Goal: Check status: Check status

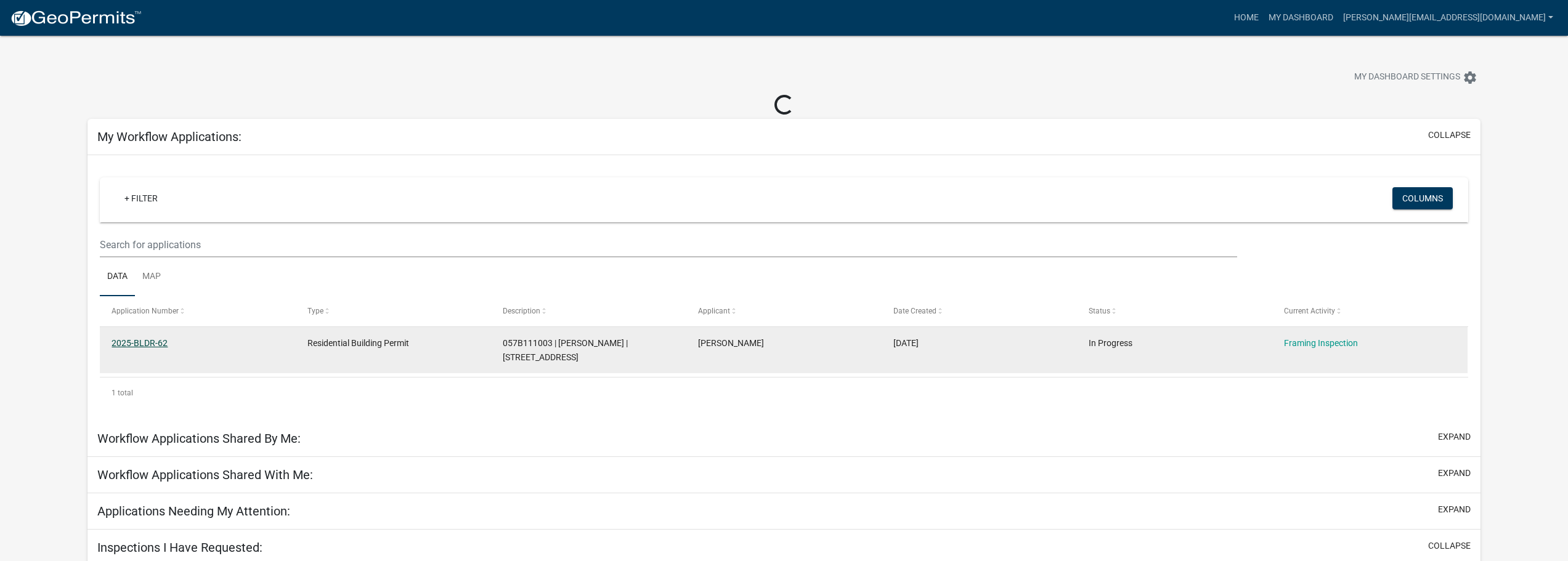
click at [126, 346] on link "2025-BLDR-62" at bounding box center [139, 343] width 56 height 10
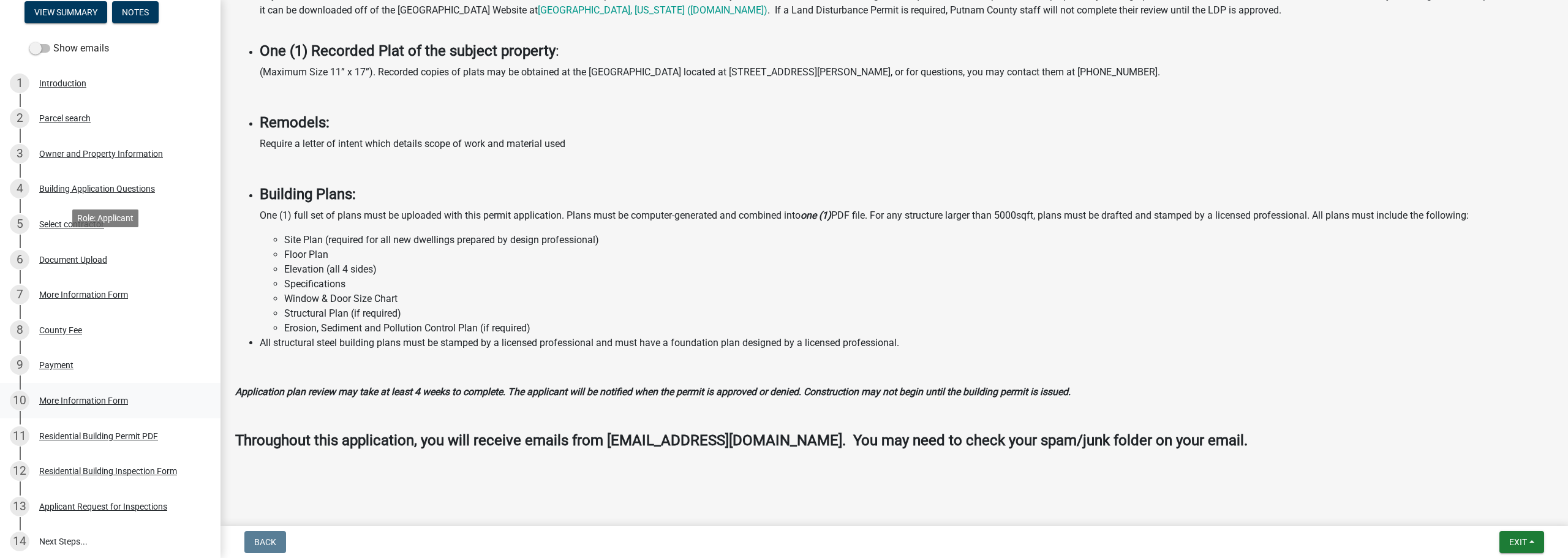
scroll to position [257, 0]
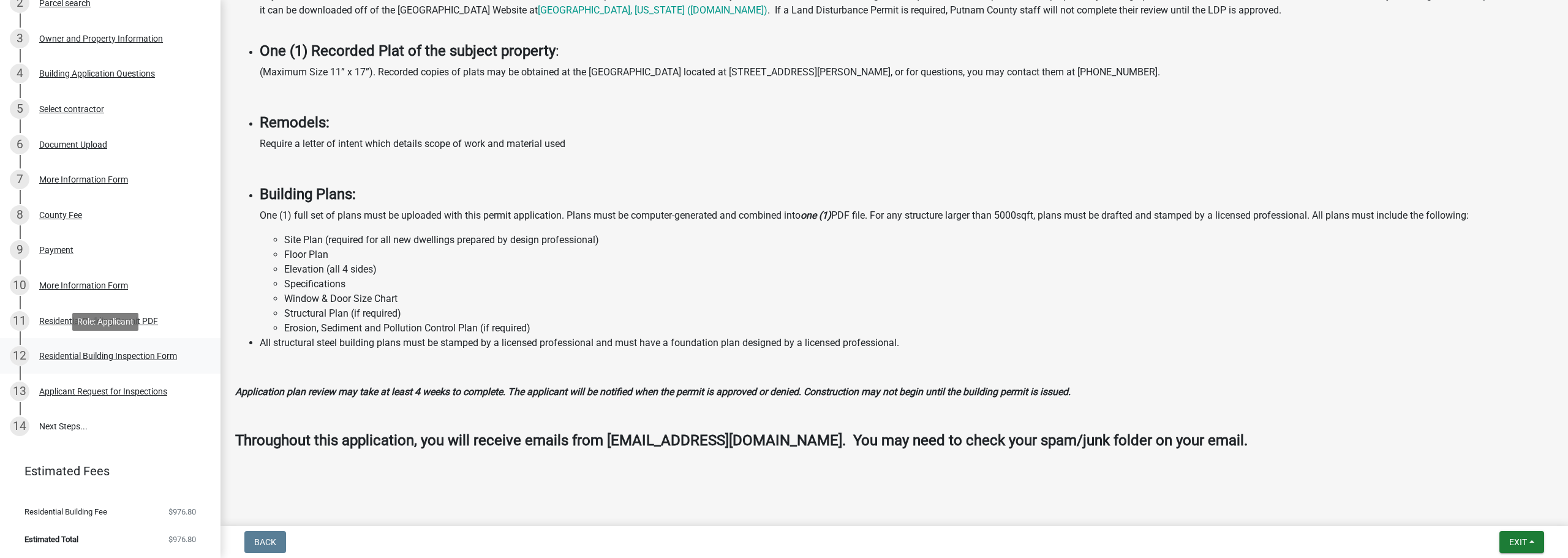
click at [118, 360] on div "Residential Building Inspection Form" at bounding box center [108, 355] width 138 height 8
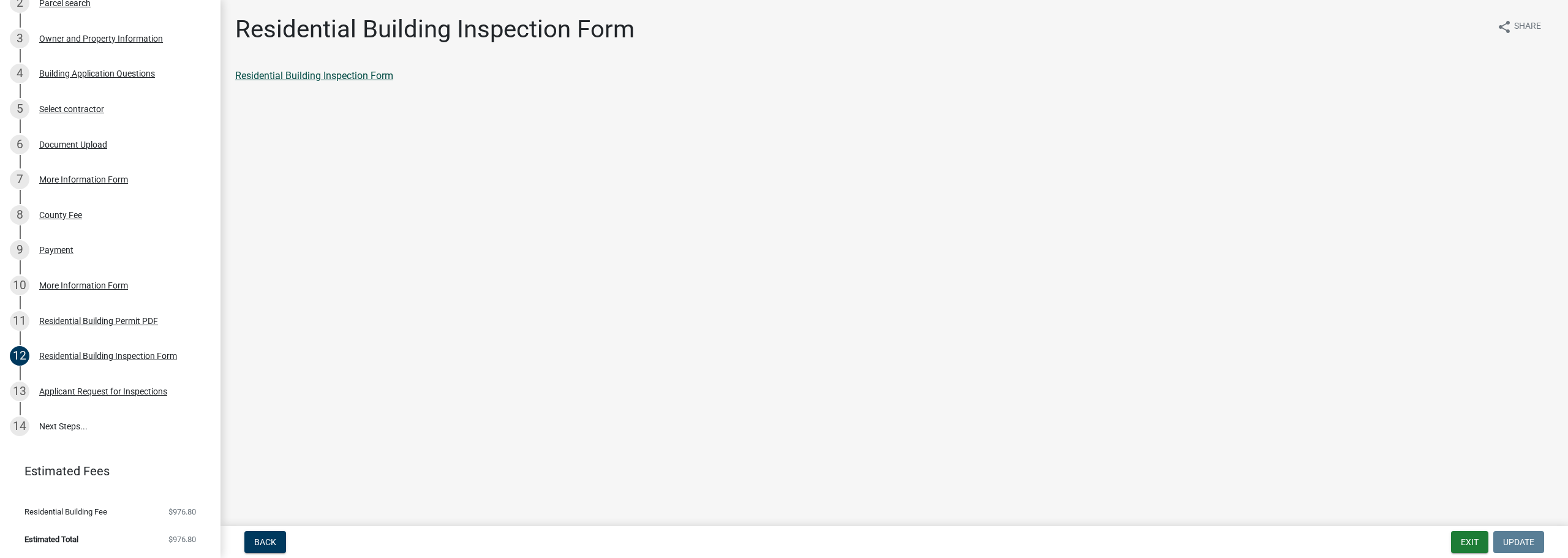
click at [295, 76] on link "Residential Building Inspection Form" at bounding box center [314, 76] width 158 height 12
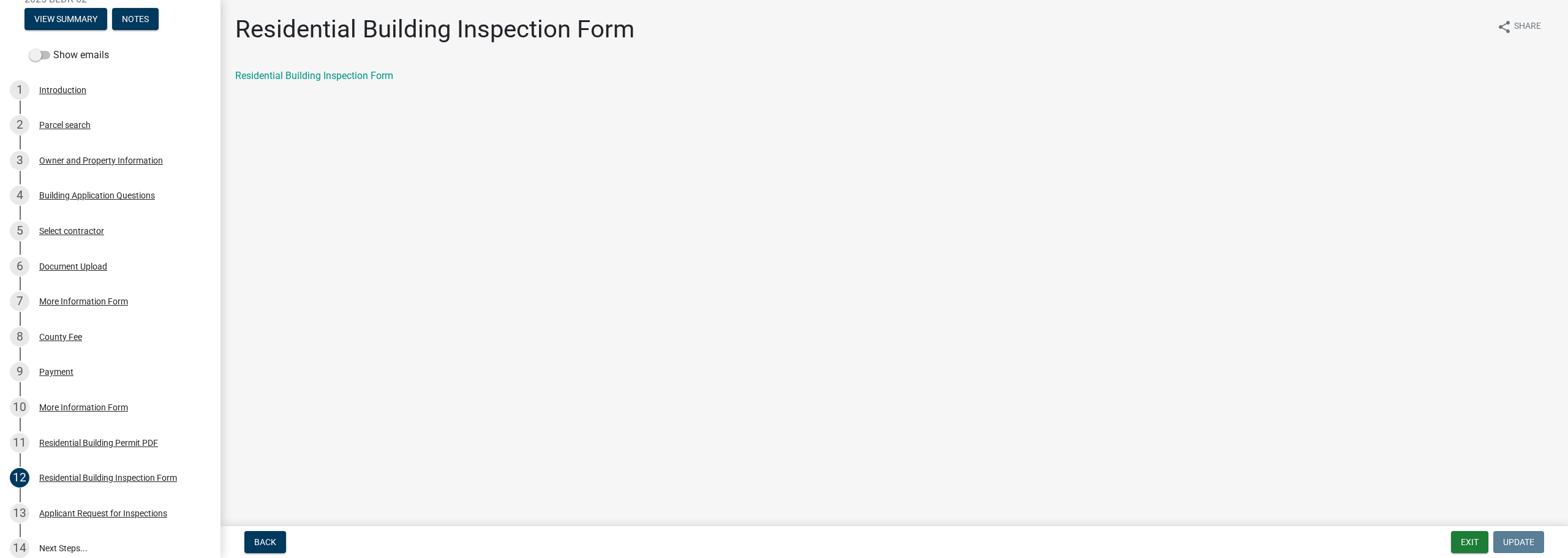
scroll to position [134, 0]
click at [74, 20] on button "View Summary" at bounding box center [66, 19] width 83 height 22
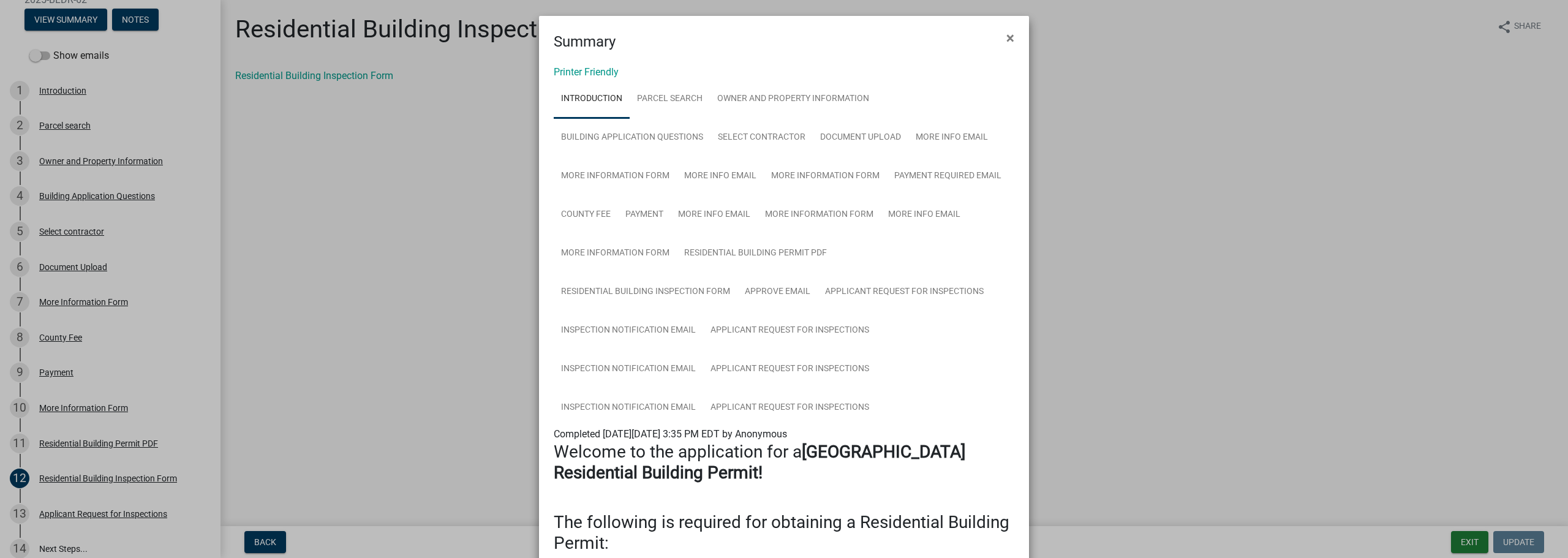
scroll to position [0, 0]
click at [731, 102] on link "Owner and Property Information" at bounding box center [793, 100] width 166 height 39
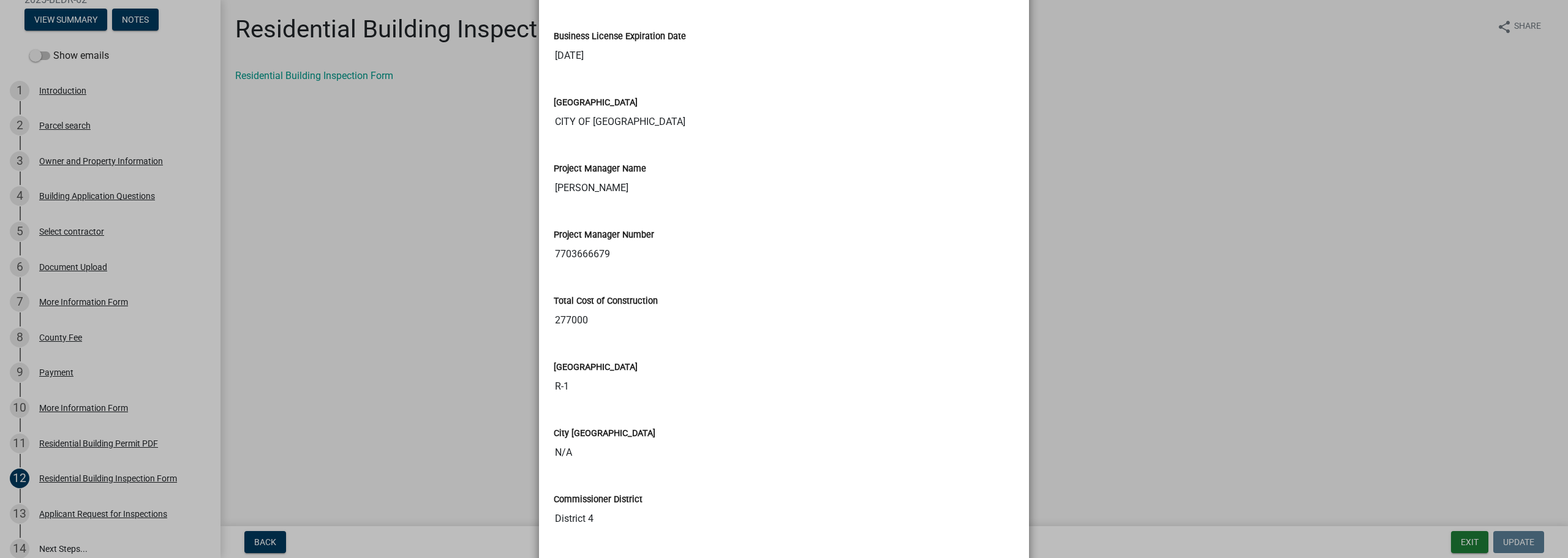
scroll to position [2300, 0]
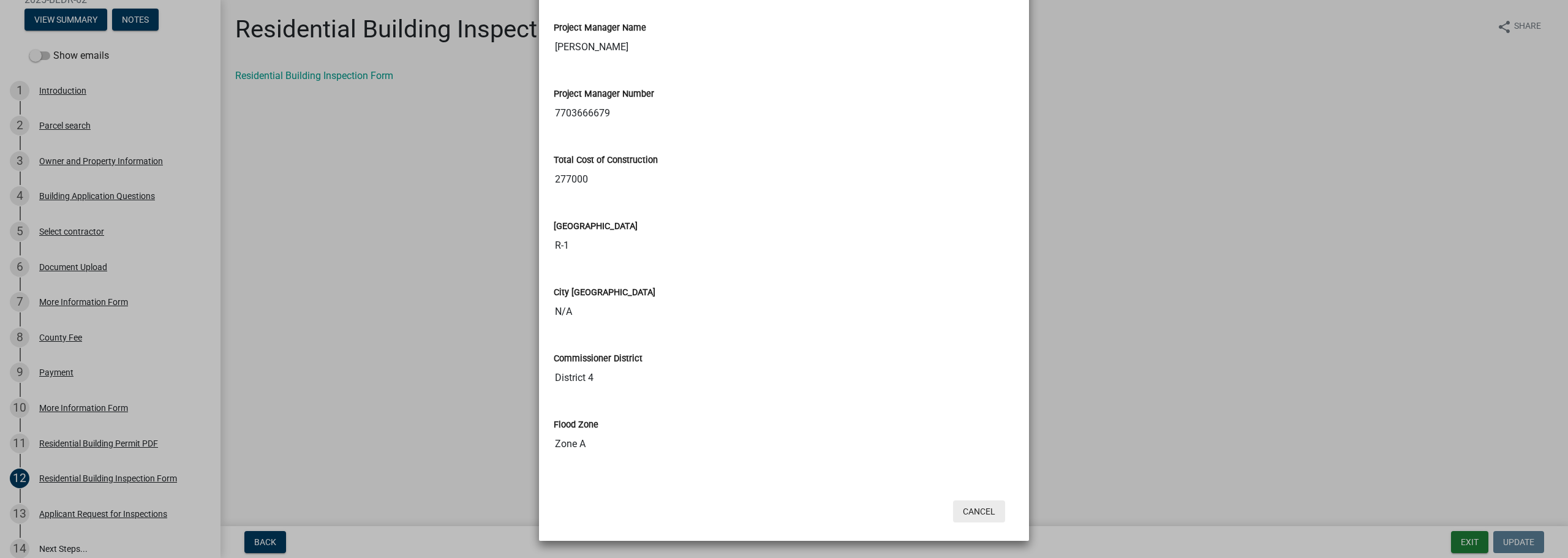
click at [988, 521] on button "Cancel" at bounding box center [978, 511] width 52 height 22
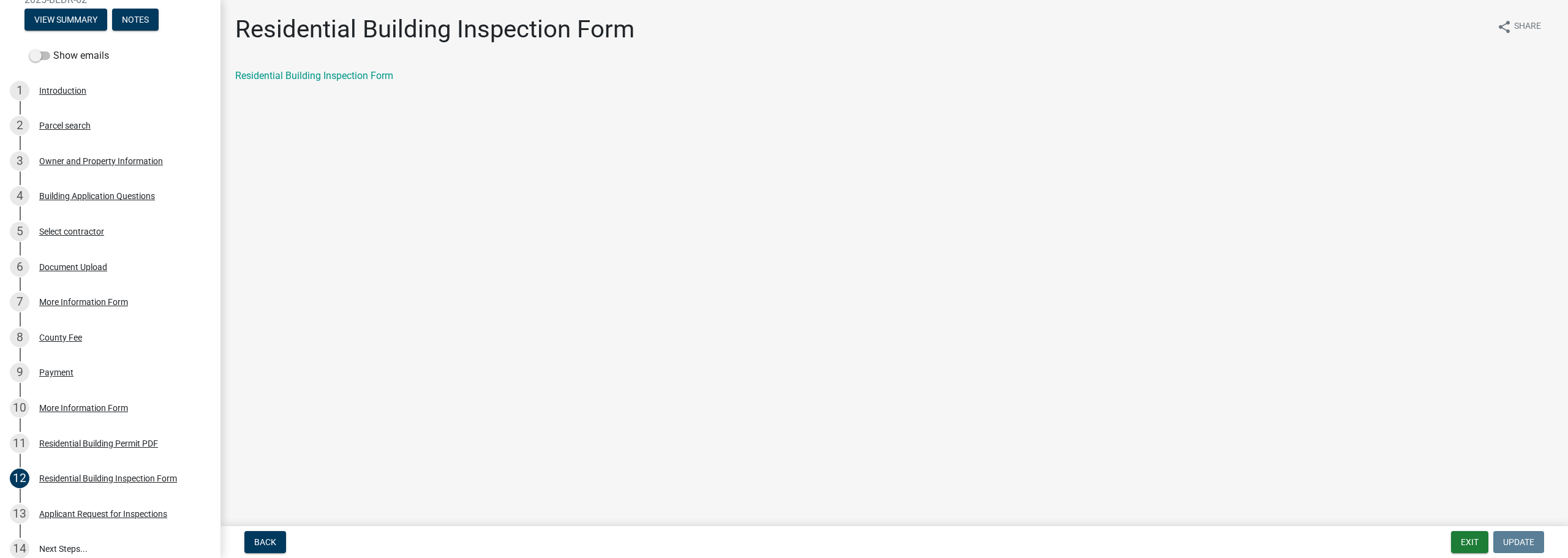
click at [386, 82] on div "Residential Building Inspection Form" at bounding box center [894, 76] width 1336 height 15
click at [377, 73] on link "Residential Building Inspection Form" at bounding box center [314, 76] width 158 height 12
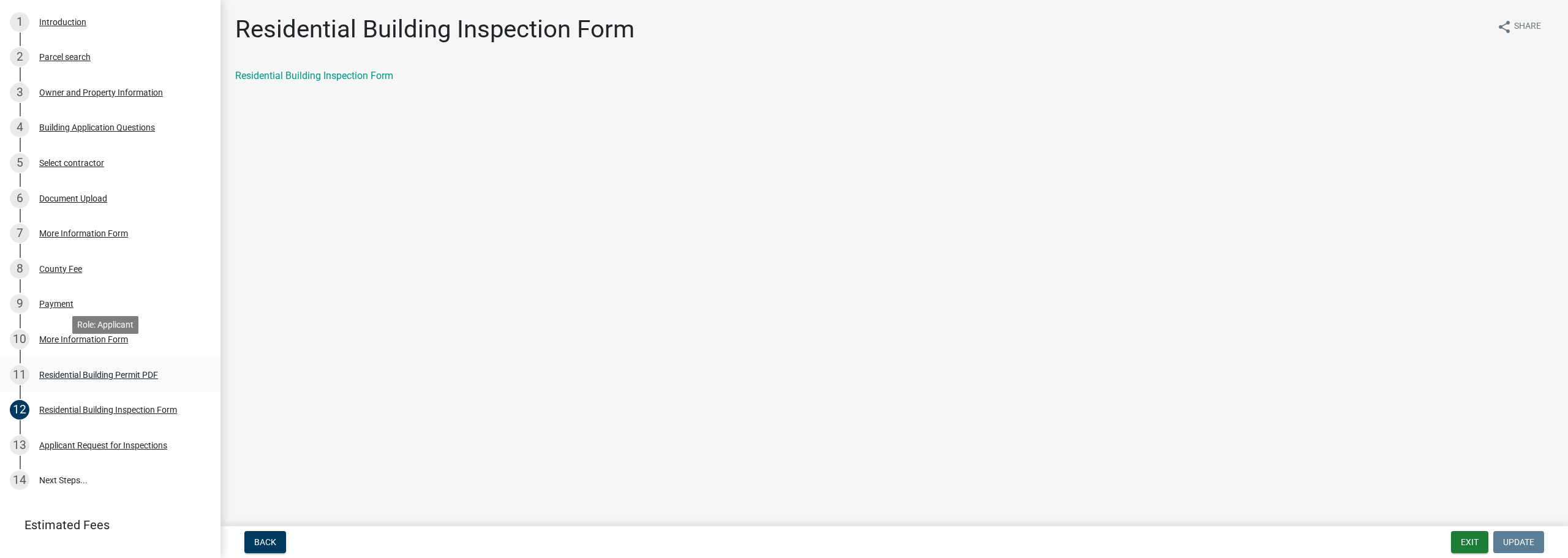
scroll to position [257, 0]
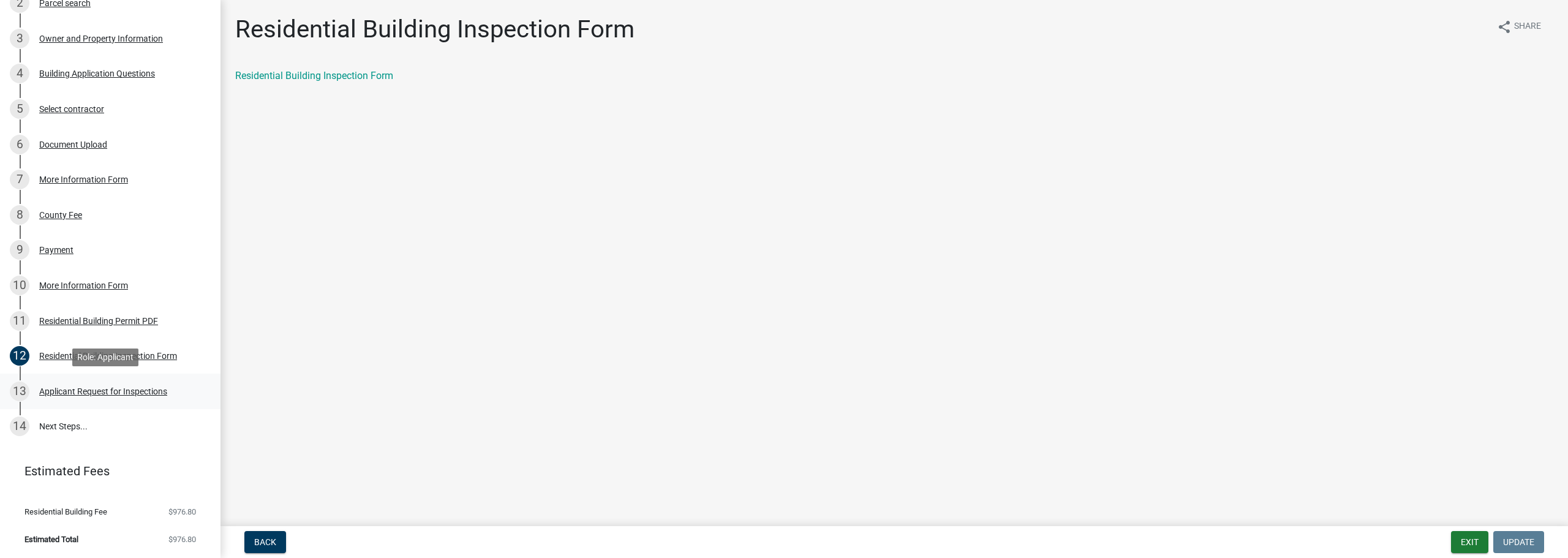
click at [155, 390] on div "Applicant Request for Inspections" at bounding box center [104, 391] width 128 height 8
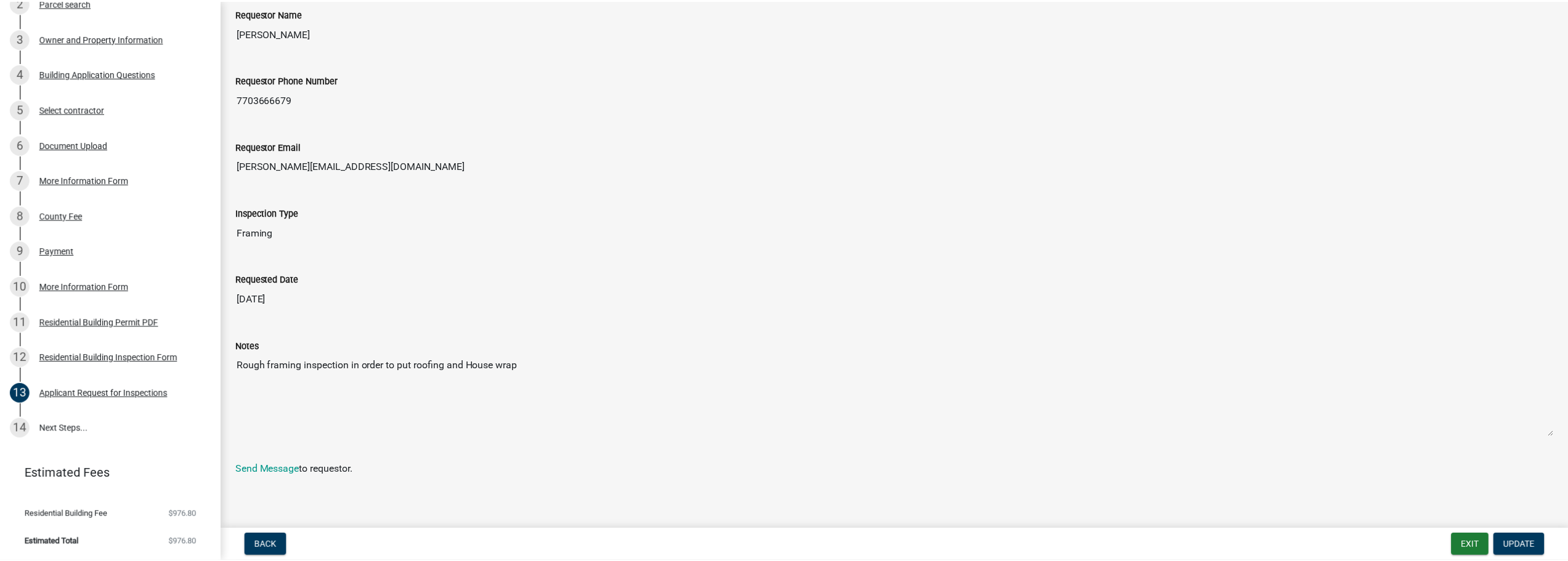
scroll to position [81, 0]
click at [1485, 551] on button "Exit" at bounding box center [1479, 545] width 38 height 22
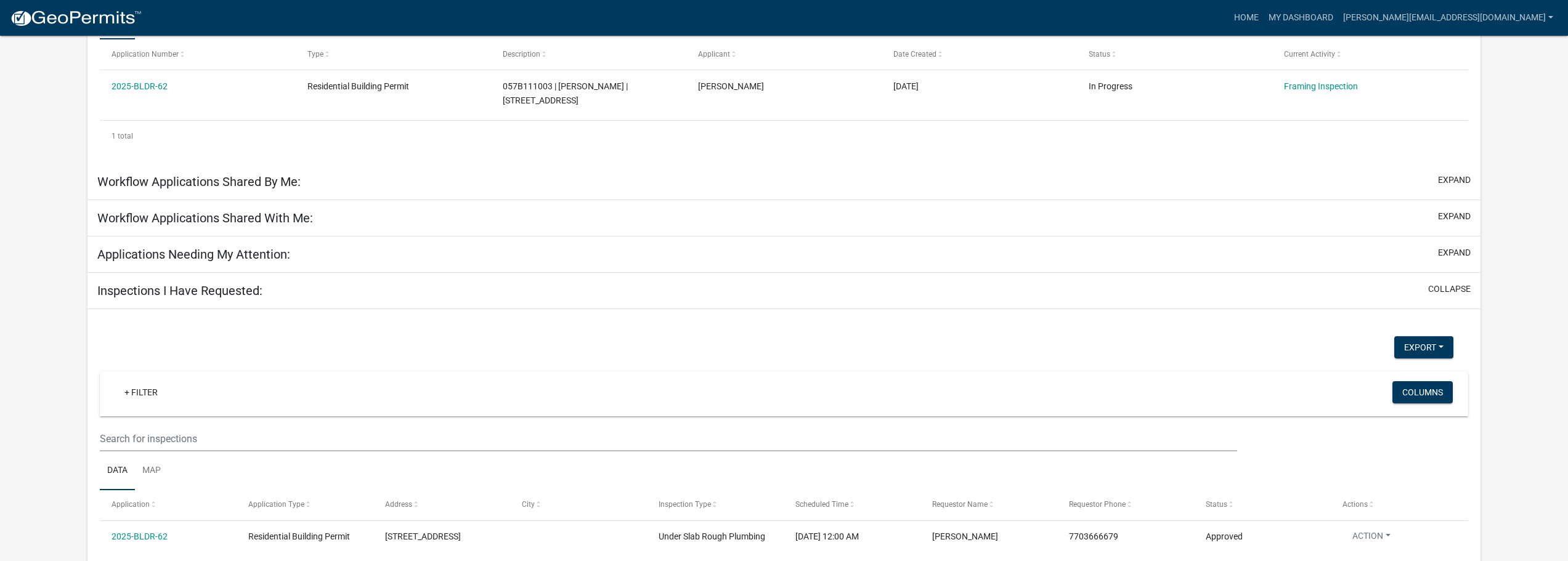
scroll to position [169, 0]
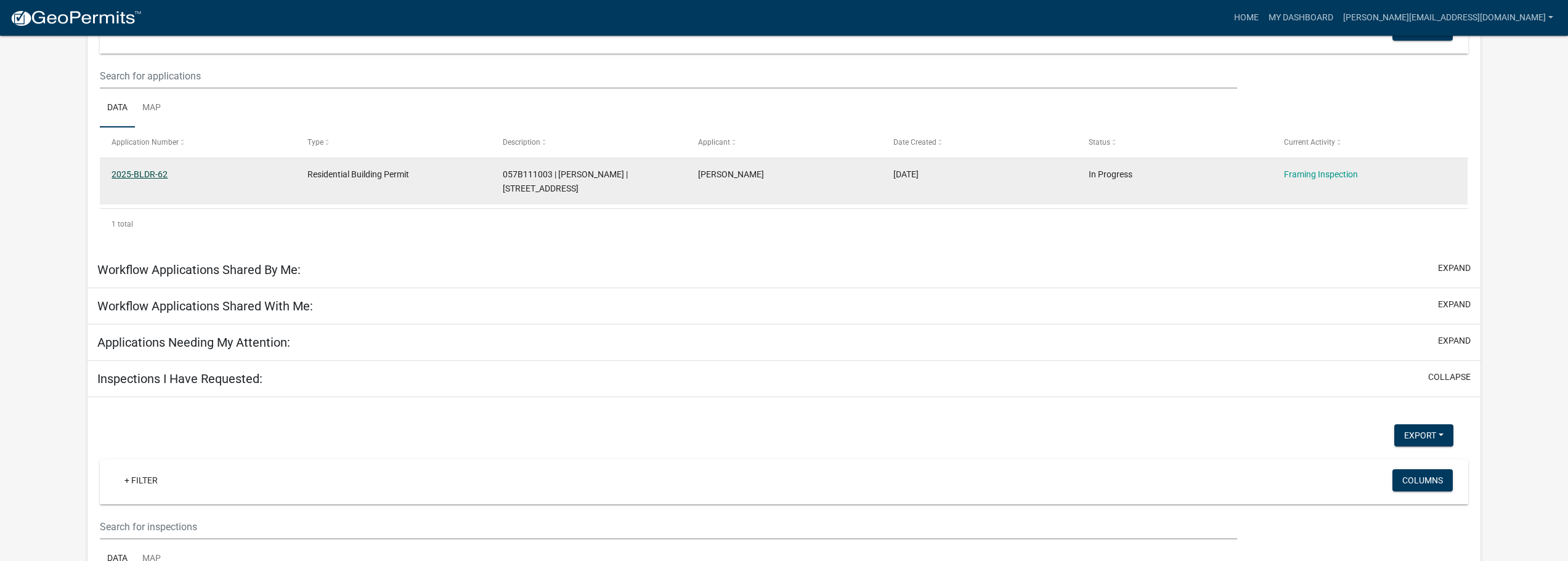
click at [127, 169] on link "2025-BLDR-62" at bounding box center [139, 174] width 56 height 10
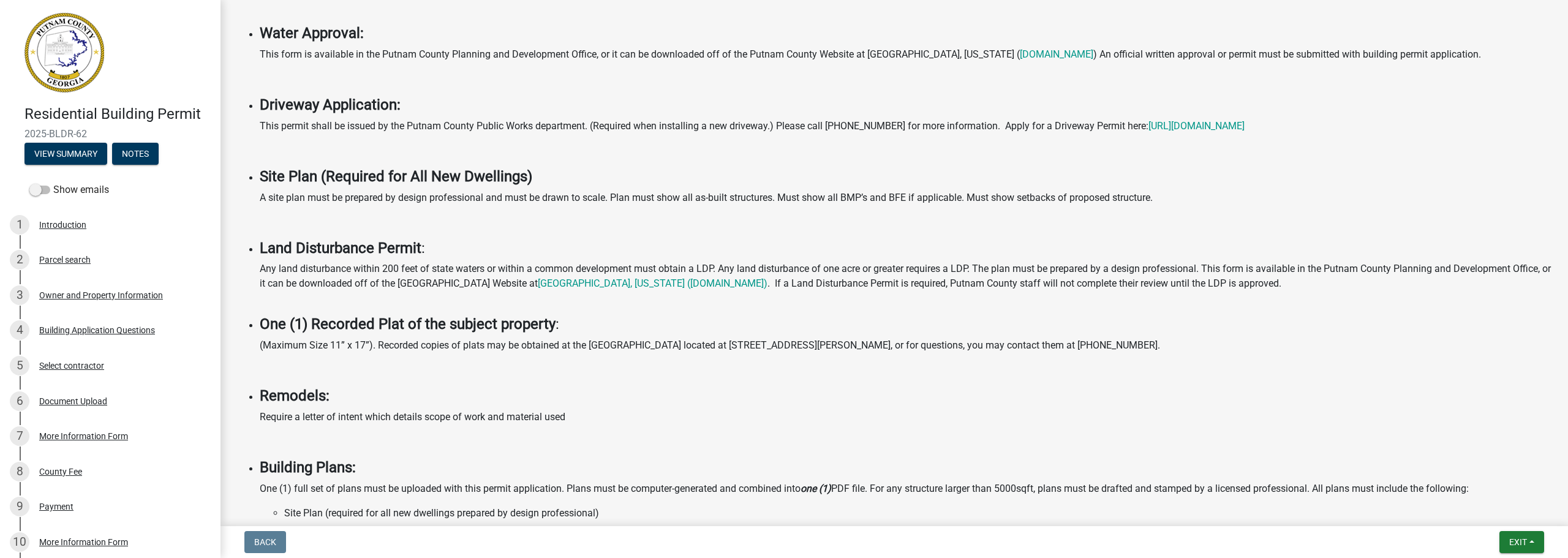
scroll to position [886, 0]
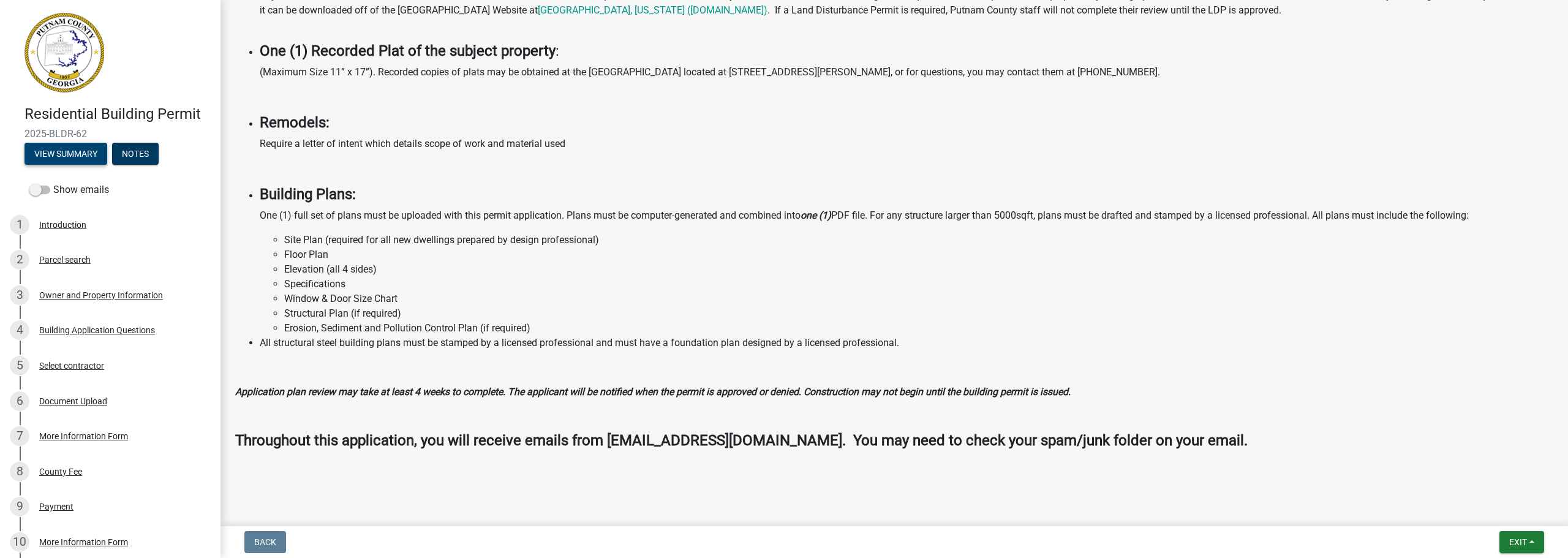
click at [45, 153] on button "View Summary" at bounding box center [66, 153] width 83 height 22
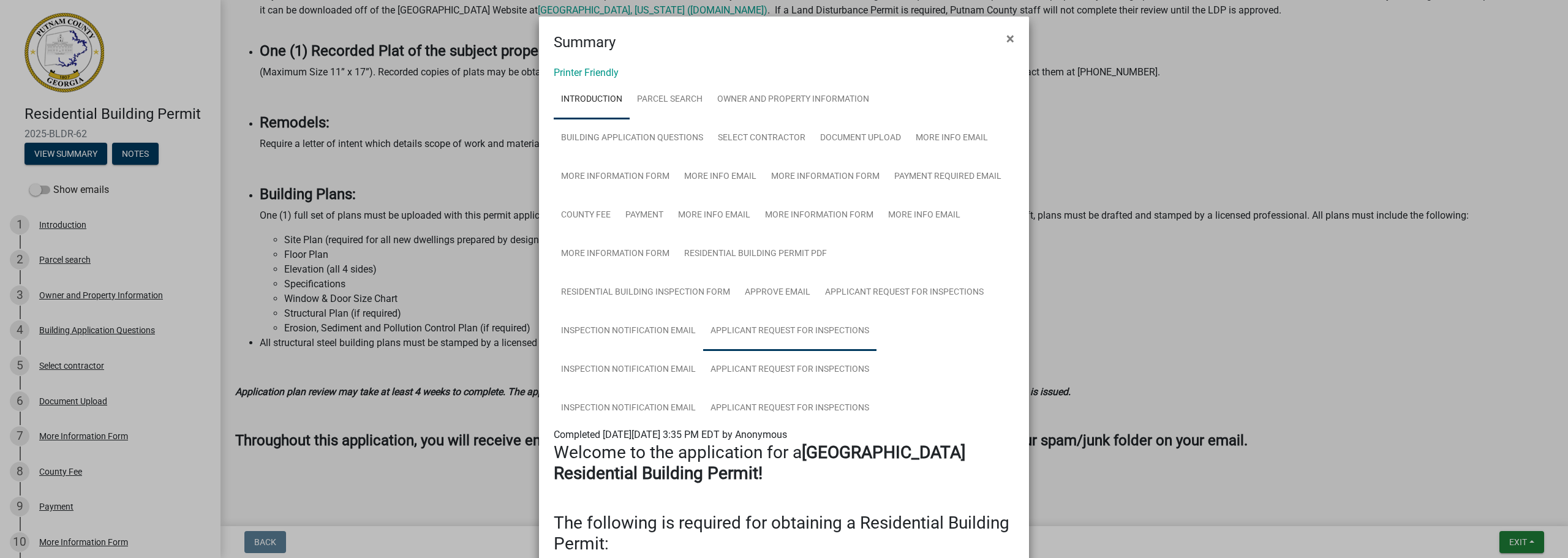
scroll to position [0, 0]
click at [770, 334] on link "Applicant Request for Inspections" at bounding box center [790, 332] width 173 height 39
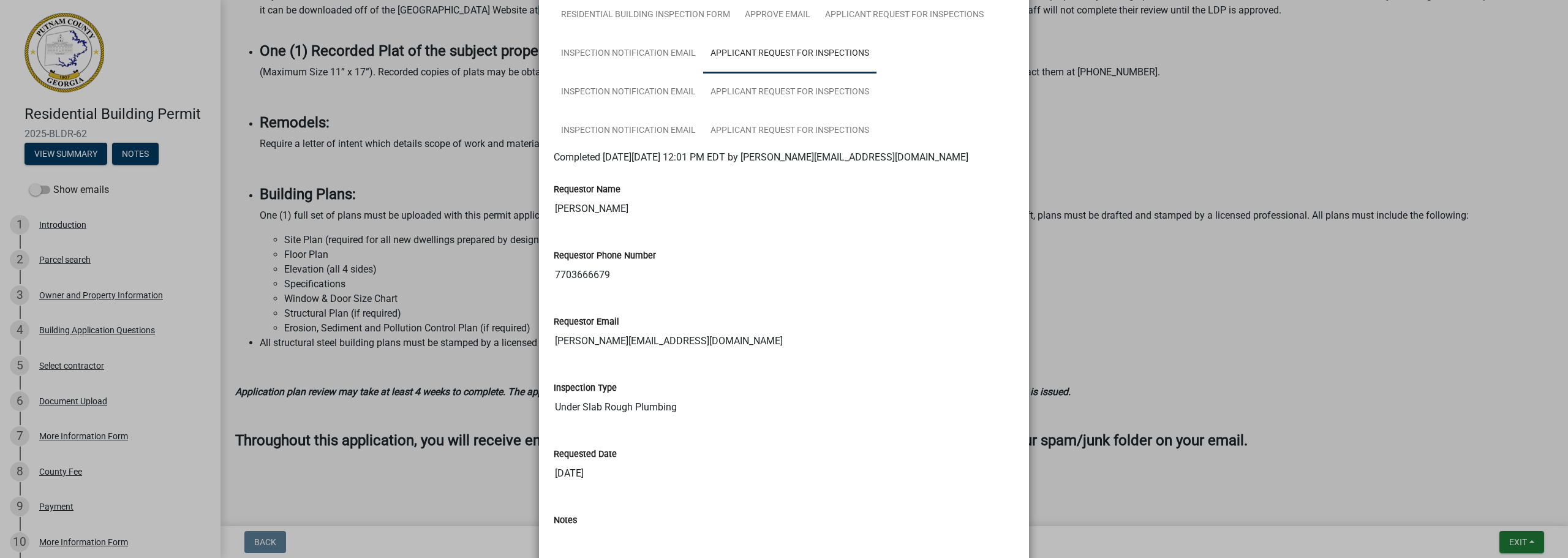
scroll to position [462, 0]
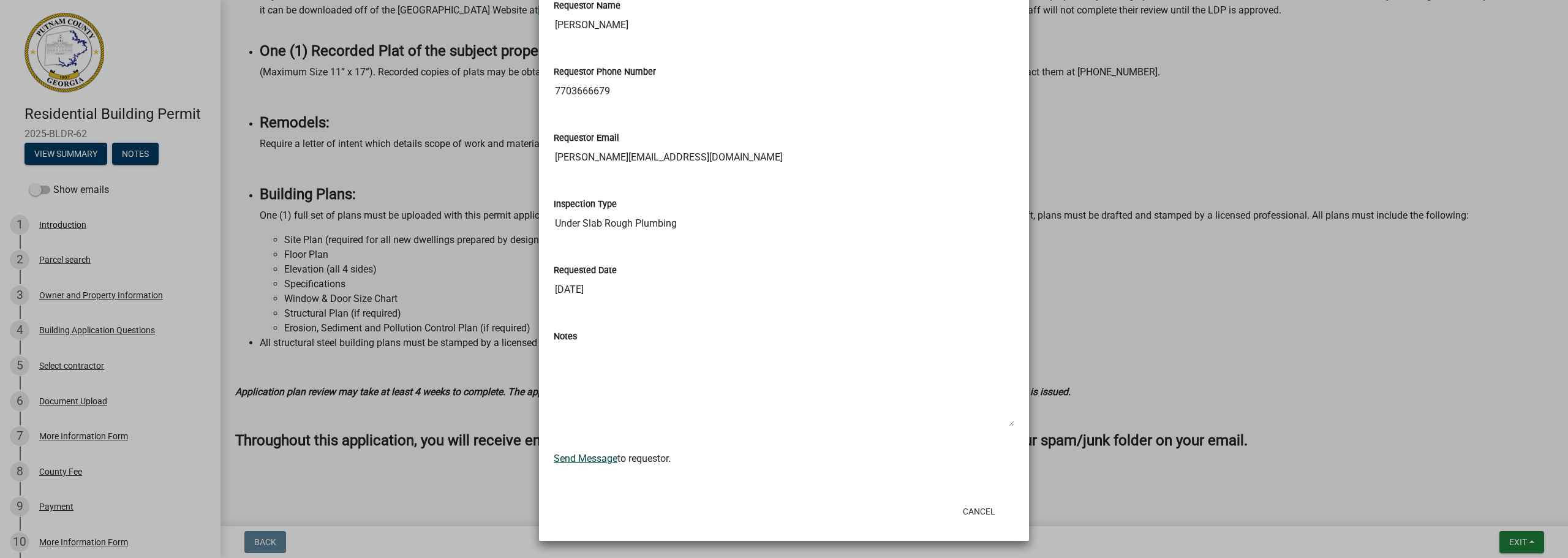
click at [588, 461] on link "Send Message" at bounding box center [585, 458] width 63 height 12
click at [975, 516] on button "Cancel" at bounding box center [978, 511] width 52 height 22
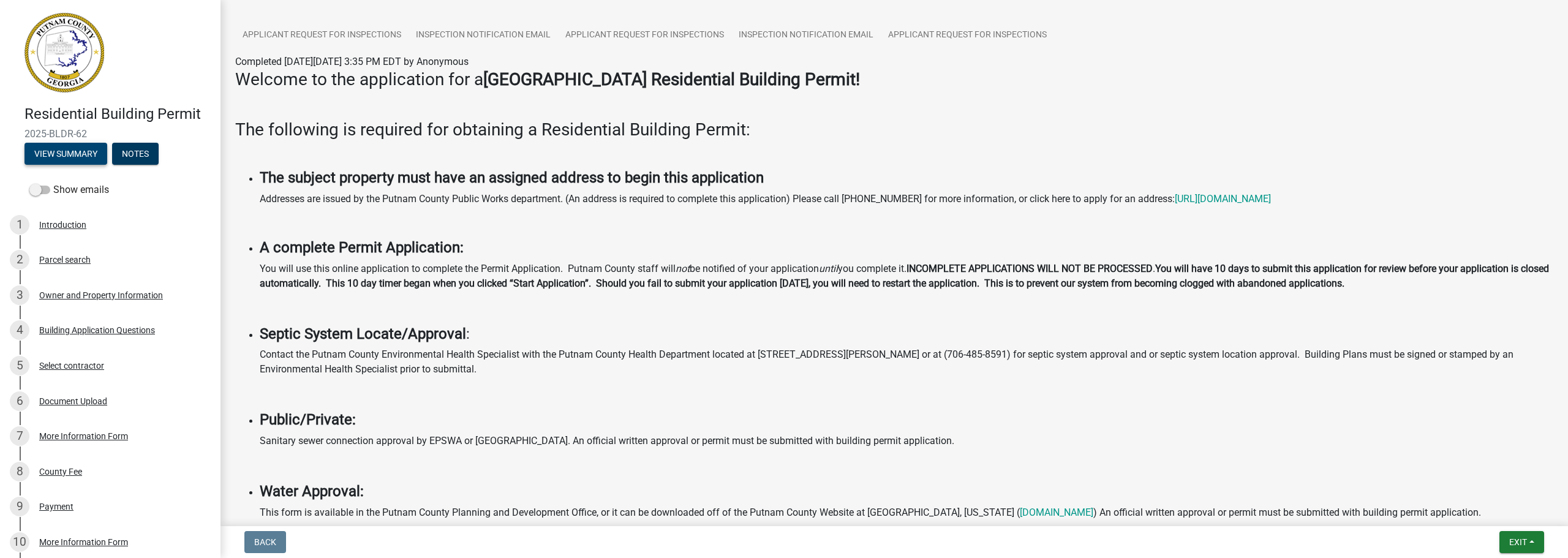
scroll to position [0, 0]
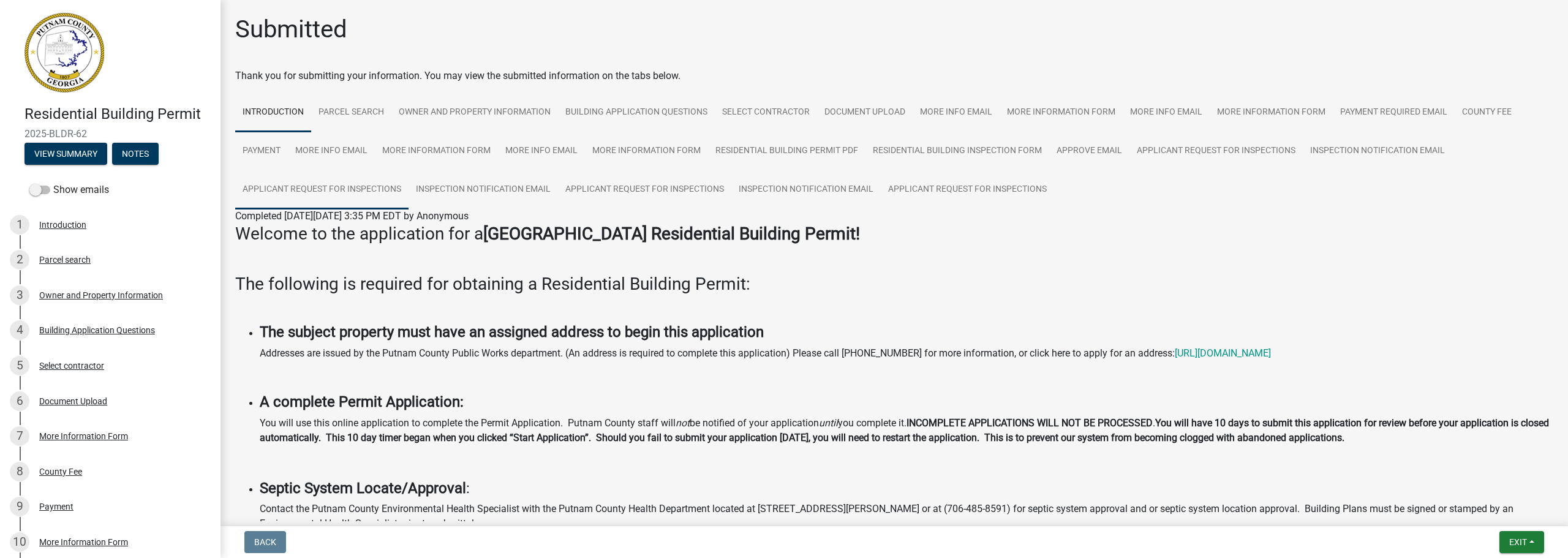
click at [356, 193] on link "Applicant Request for Inspections" at bounding box center [322, 190] width 173 height 39
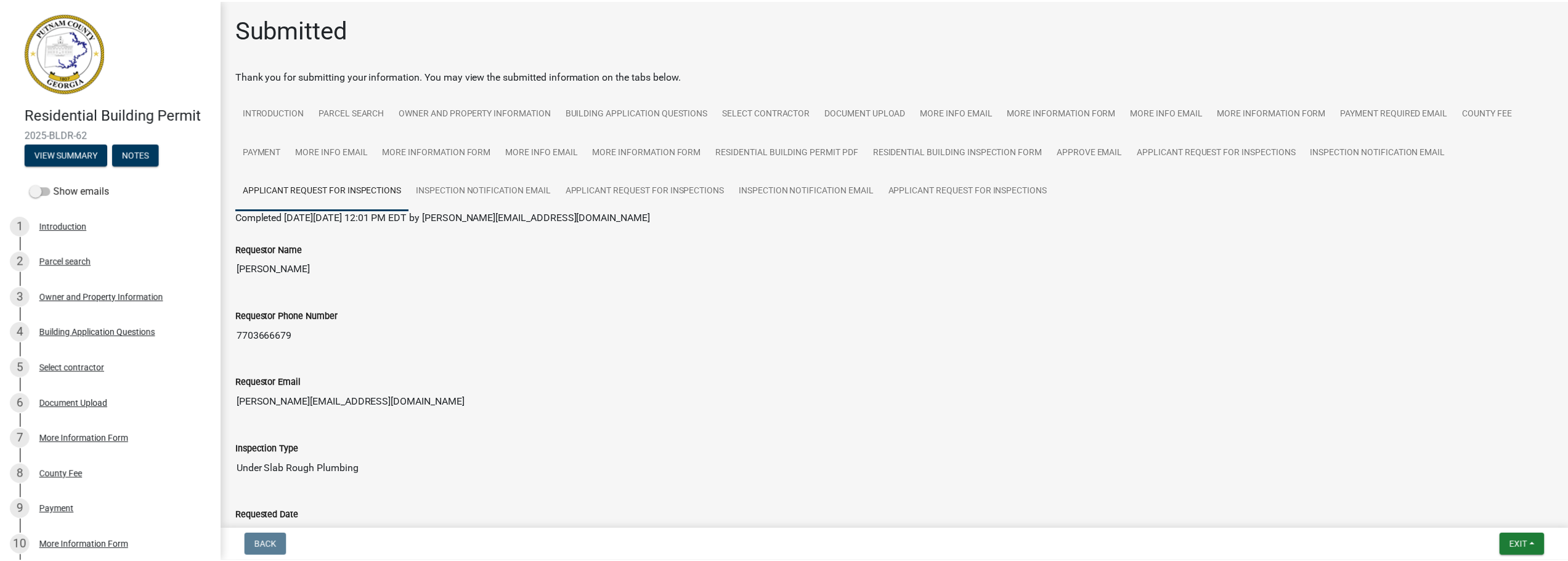
scroll to position [251, 0]
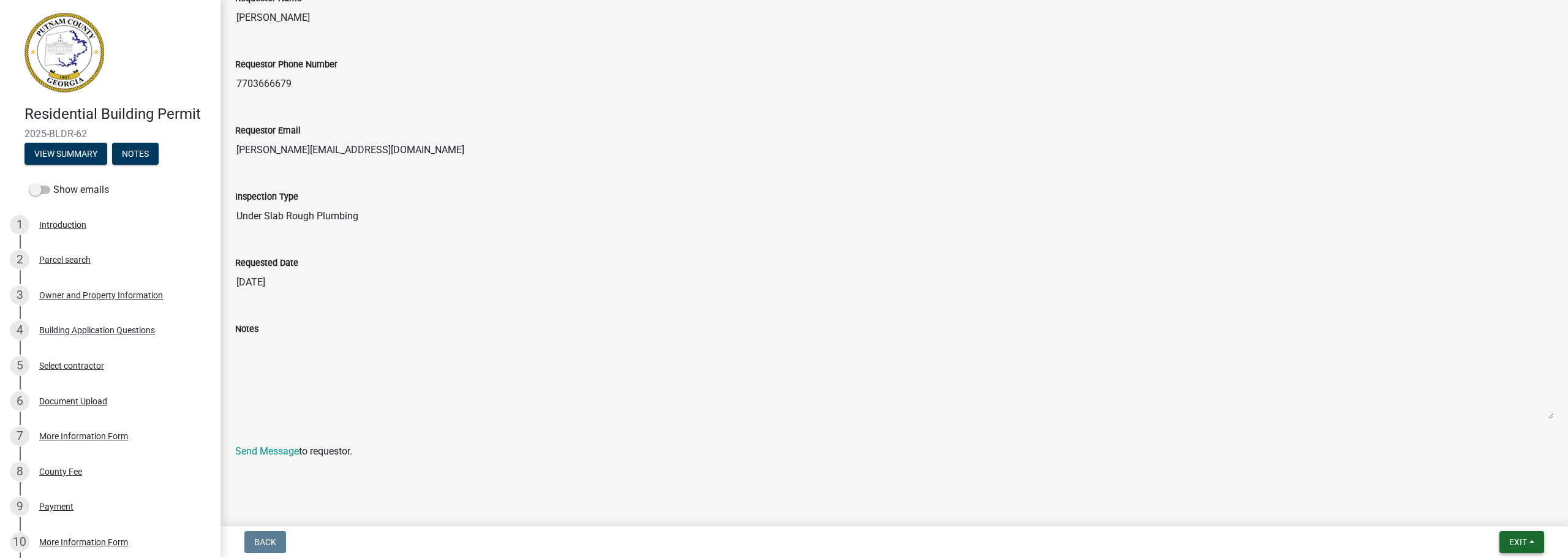
click at [1518, 542] on span "Exit" at bounding box center [1518, 542] width 17 height 10
click at [1493, 509] on button "Save & Exit" at bounding box center [1494, 510] width 98 height 29
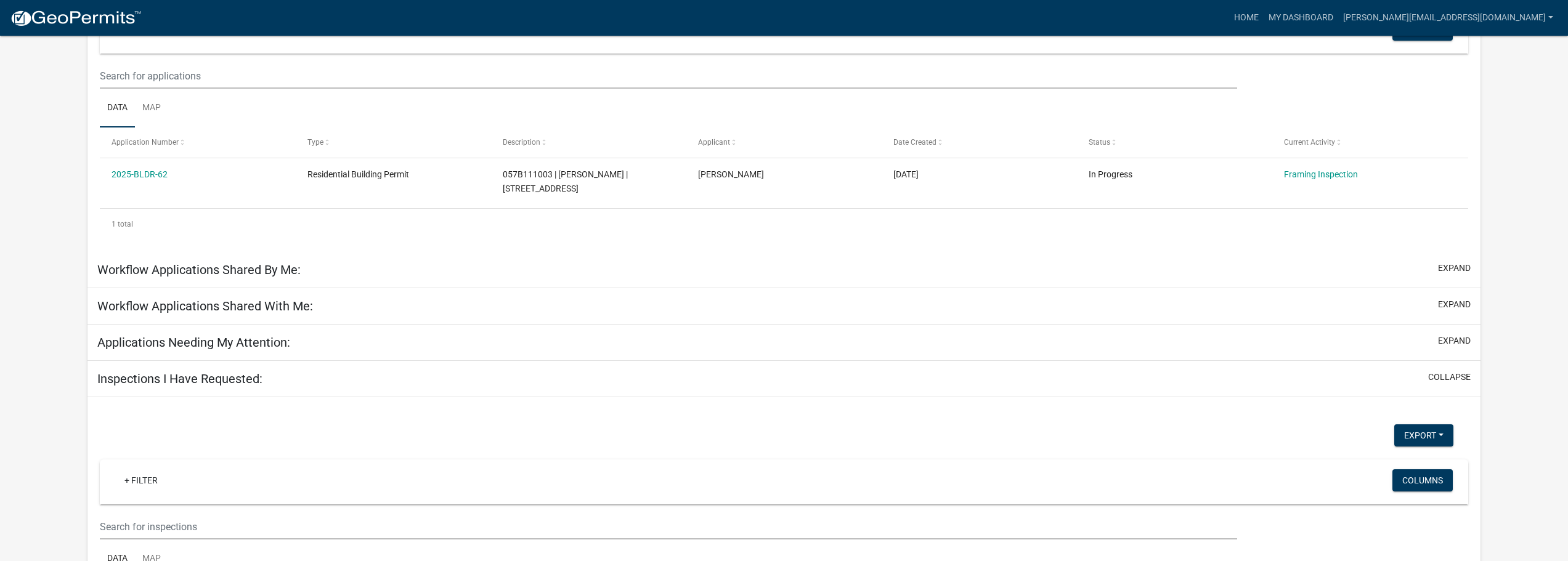
scroll to position [185, 0]
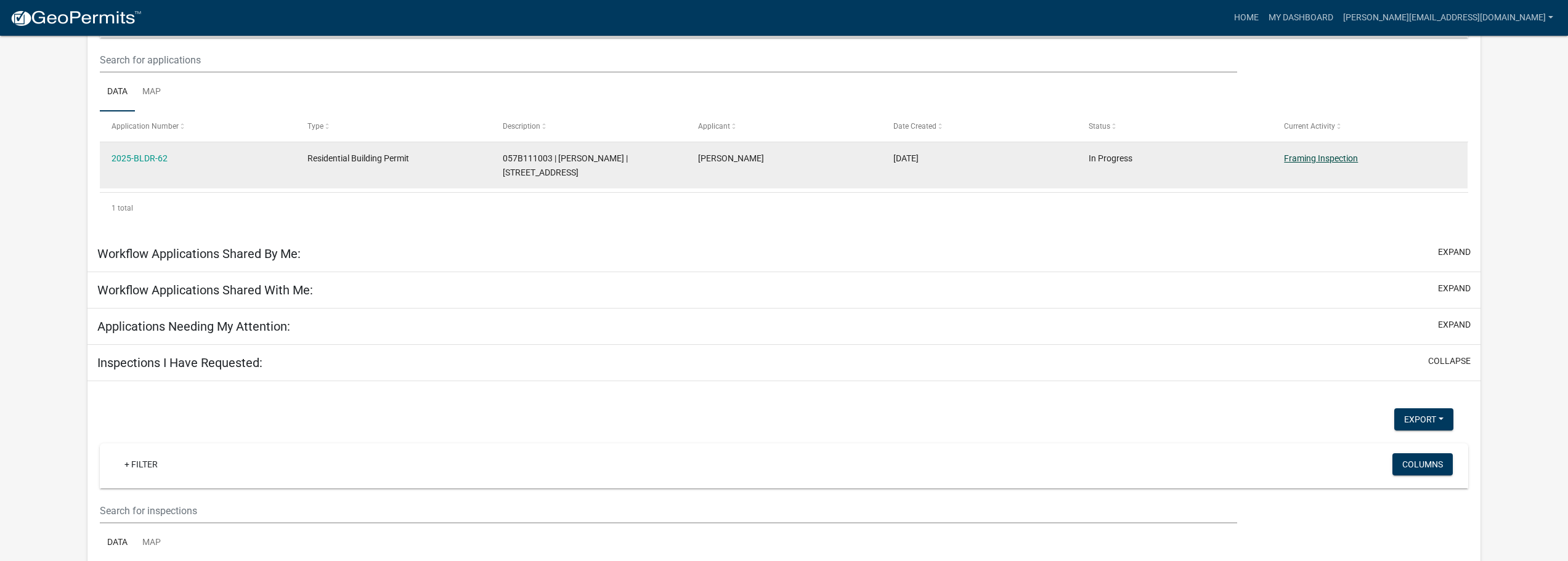
click at [1300, 158] on link "Framing Inspection" at bounding box center [1321, 158] width 74 height 10
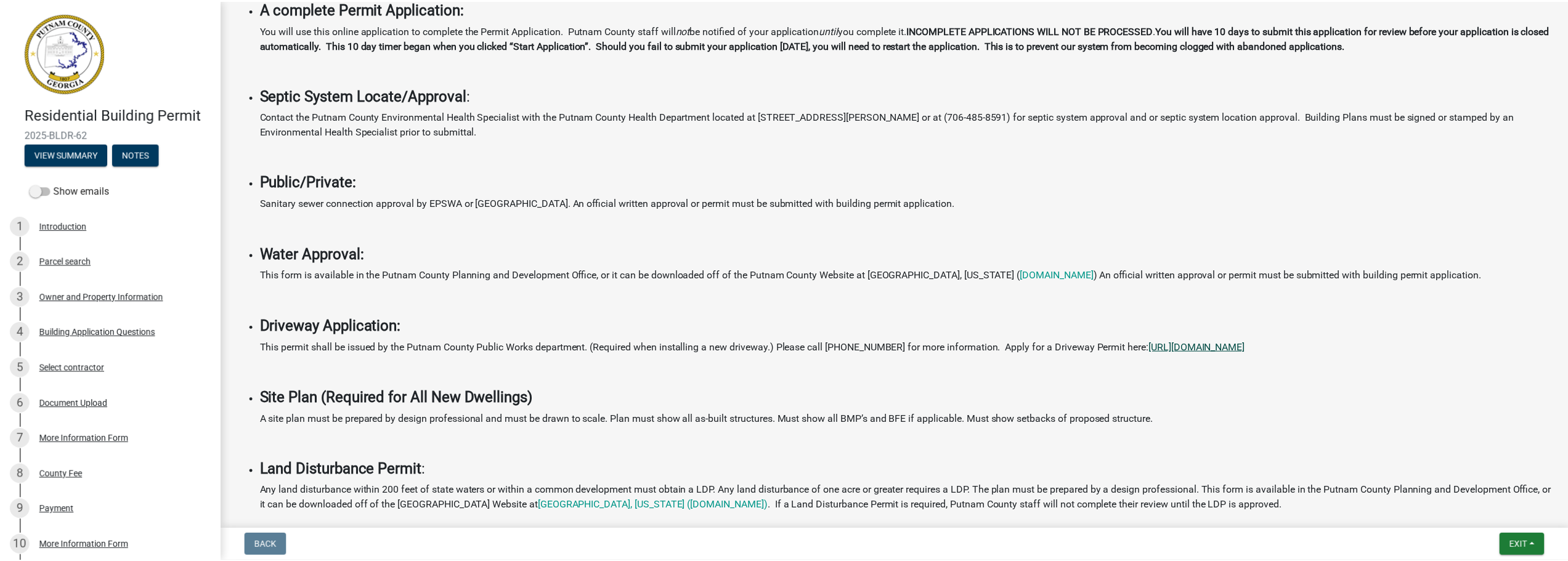
scroll to position [336, 0]
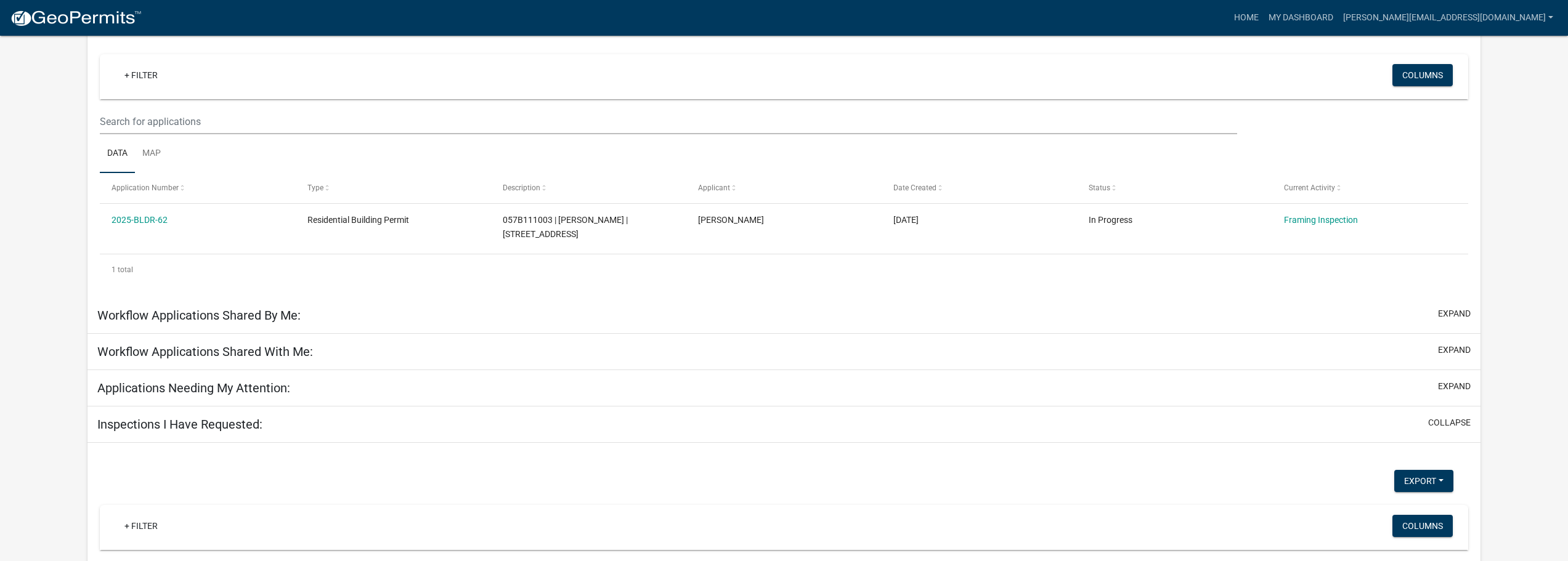
scroll to position [102, 0]
